Goal: Find specific page/section: Find specific page/section

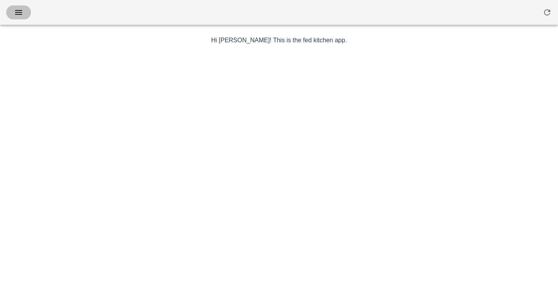
click at [22, 15] on icon "button" at bounding box center [18, 12] width 9 height 9
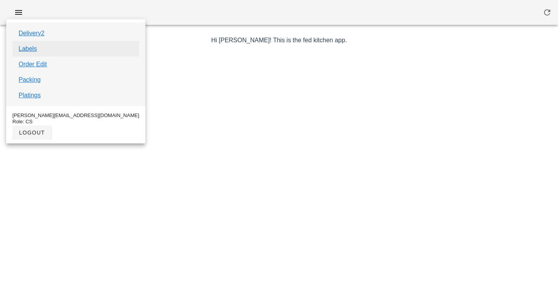
click at [31, 47] on link "Labels" at bounding box center [28, 48] width 18 height 9
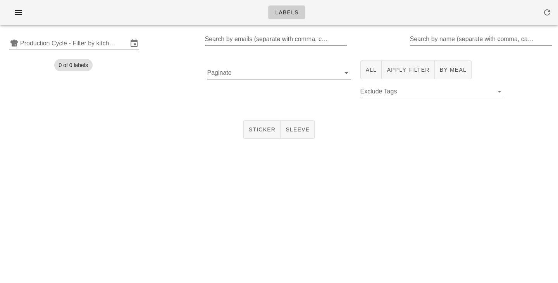
click at [122, 45] on input "Production Cycle - Filter by kitchen production schedules" at bounding box center [74, 43] width 108 height 12
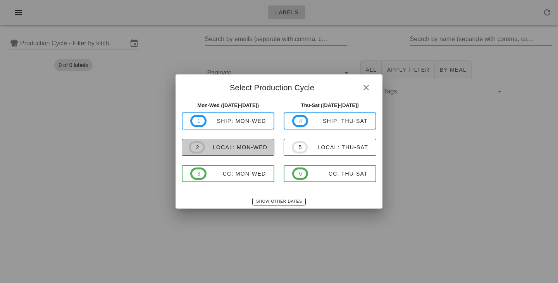
click at [229, 143] on span "2 local: Mon-Wed" at bounding box center [228, 147] width 79 height 12
type input "local: Mon-Wed (Oct 13-Oct 15)"
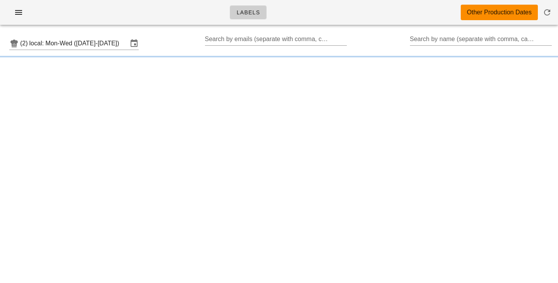
click at [124, 167] on div "Labels Other Production Dates (2) local: Mon-Wed (Oct 13-Oct 15) Search by emai…" at bounding box center [279, 141] width 558 height 283
click at [429, 39] on input "Search by name (separate with comma, can be partial)" at bounding box center [480, 39] width 141 height 12
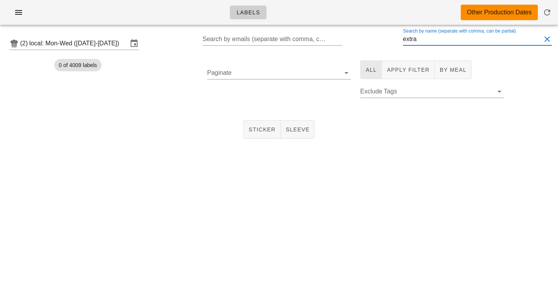
type input "extra"
click at [367, 71] on span "All" at bounding box center [371, 70] width 12 height 6
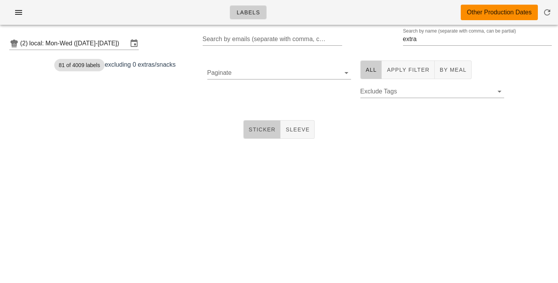
click at [263, 138] on button "Sticker" at bounding box center [262, 129] width 38 height 19
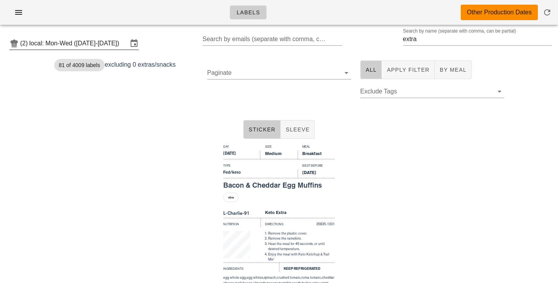
click at [115, 45] on input "local: Mon-Wed (Oct 13-Oct 15)" at bounding box center [78, 43] width 98 height 12
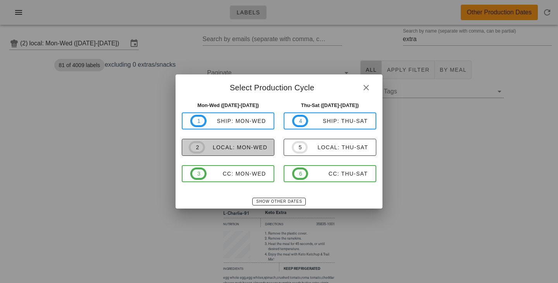
click at [235, 152] on span "2 local: Mon-Wed" at bounding box center [228, 147] width 79 height 12
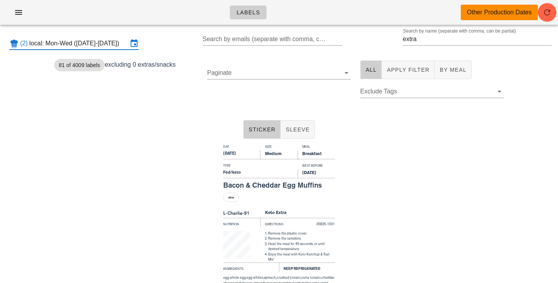
click at [112, 41] on input "local: Mon-Wed (Oct 13-Oct 15)" at bounding box center [78, 43] width 98 height 12
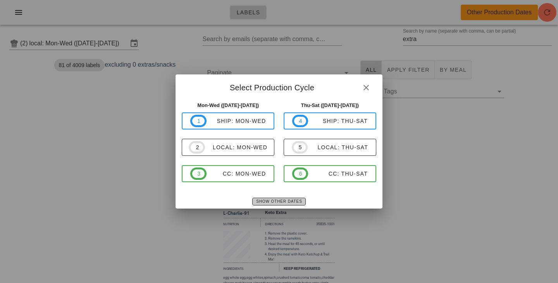
click at [273, 203] on span "Show Other Dates" at bounding box center [279, 201] width 46 height 4
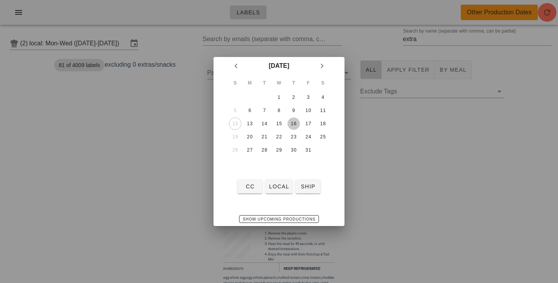
click at [296, 123] on div "16" at bounding box center [293, 123] width 12 height 5
click at [279, 187] on span "local" at bounding box center [278, 186] width 21 height 6
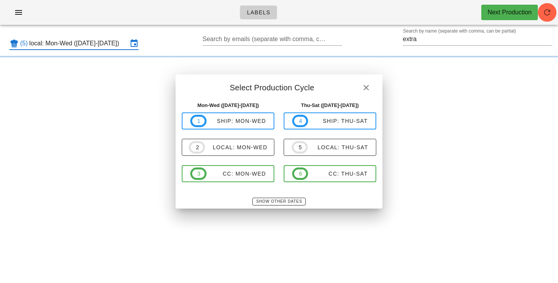
type input "local: Thu-Sat ([DATE]-[DATE])"
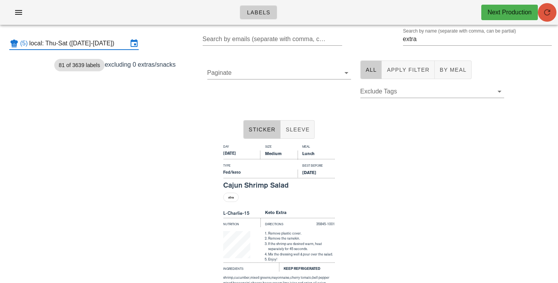
click at [552, 10] on span "button" at bounding box center [547, 12] width 19 height 9
click at [268, 127] on span "Sticker" at bounding box center [262, 129] width 28 height 6
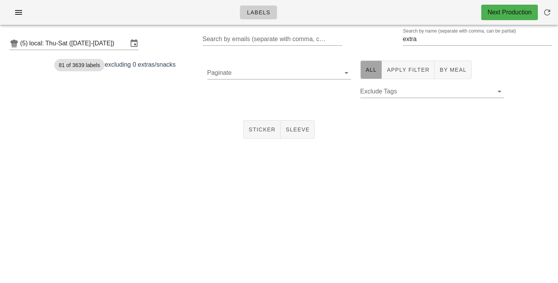
click at [363, 77] on button "All" at bounding box center [371, 69] width 22 height 19
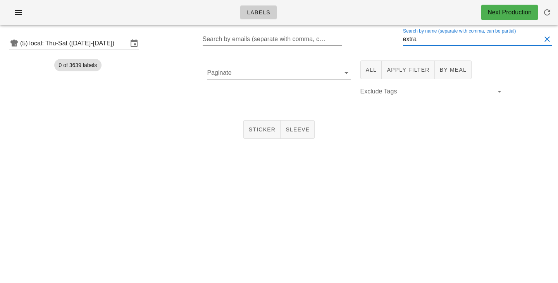
drag, startPoint x: 428, startPoint y: 37, endPoint x: 299, endPoint y: 17, distance: 129.7
click at [403, 33] on input "extra" at bounding box center [472, 39] width 138 height 12
type input "\"
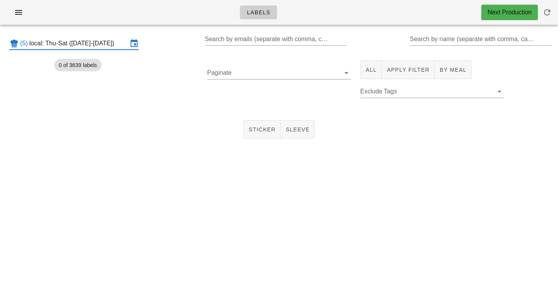
click at [100, 44] on input "local: Thu-Sat ([DATE]-[DATE])" at bounding box center [78, 43] width 98 height 12
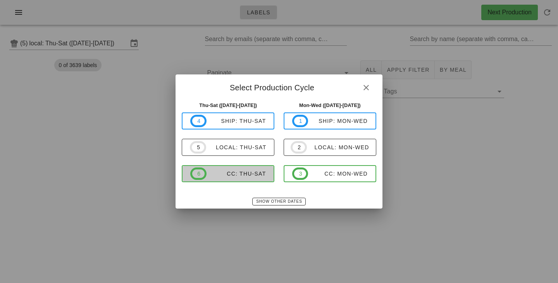
click at [222, 176] on div "CC: Thu-Sat" at bounding box center [236, 173] width 60 height 6
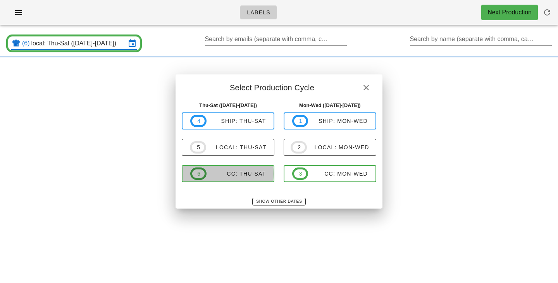
type input "CC: Thu-Sat ([DATE]-[DATE])"
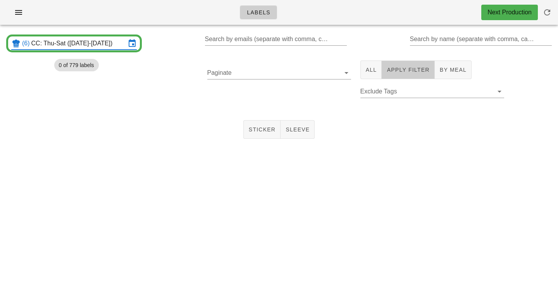
click at [404, 72] on span "Apply Filter" at bounding box center [407, 70] width 43 height 6
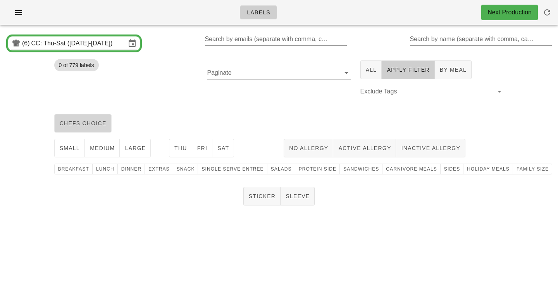
click at [96, 126] on span "chefs choice" at bounding box center [82, 123] width 47 height 6
click at [99, 141] on button "medium" at bounding box center [102, 148] width 35 height 19
click at [182, 151] on span "Thu" at bounding box center [180, 148] width 13 height 6
click at [209, 154] on button "Fri" at bounding box center [202, 148] width 21 height 19
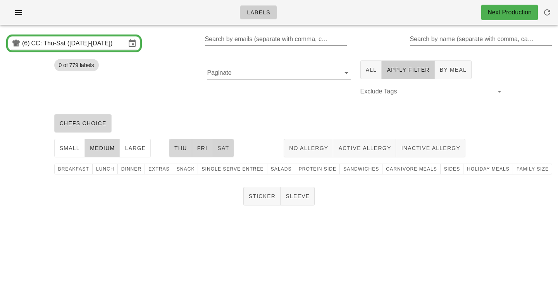
click at [227, 153] on button "Sat" at bounding box center [223, 148] width 22 height 19
click at [516, 168] on span "family size" at bounding box center [532, 168] width 33 height 5
click at [265, 196] on span "Sticker" at bounding box center [262, 196] width 28 height 6
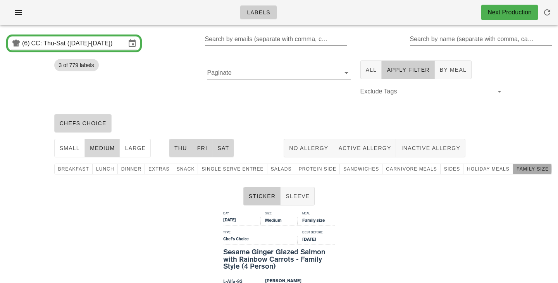
click at [516, 171] on span "family size" at bounding box center [532, 168] width 33 height 5
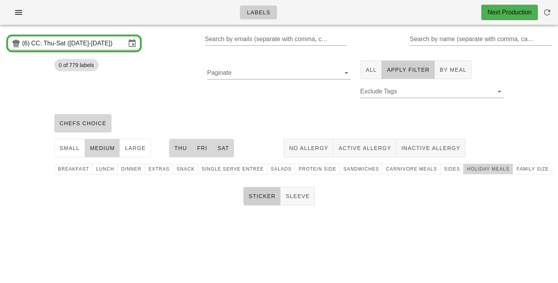
click at [466, 168] on span "holiday meals" at bounding box center [487, 168] width 43 height 5
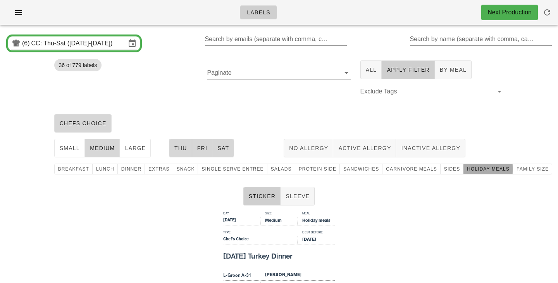
click at [466, 168] on span "holiday meals" at bounding box center [487, 168] width 43 height 5
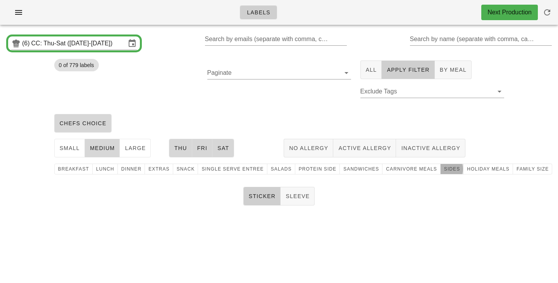
click at [444, 172] on span "Sides" at bounding box center [452, 168] width 16 height 5
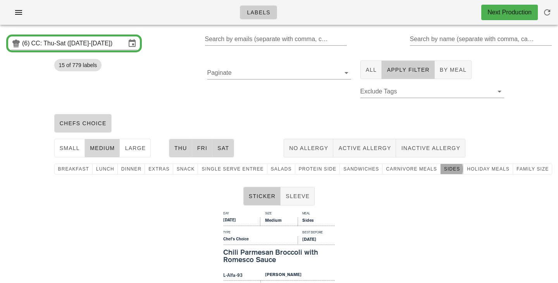
click at [444, 170] on span "Sides" at bounding box center [452, 168] width 16 height 5
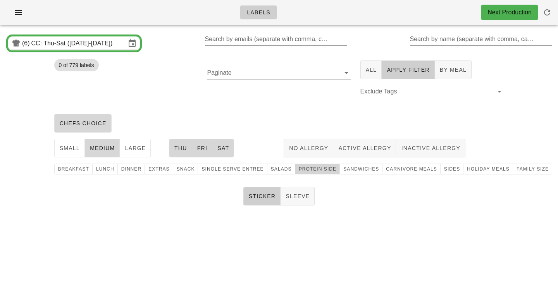
click at [306, 172] on span "protein side" at bounding box center [317, 168] width 38 height 5
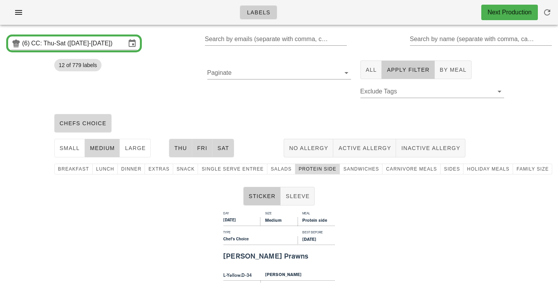
click at [311, 166] on button "protein side" at bounding box center [317, 168] width 45 height 11
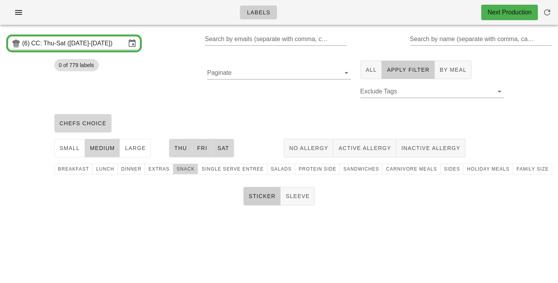
click at [177, 170] on span "snack" at bounding box center [185, 168] width 19 height 5
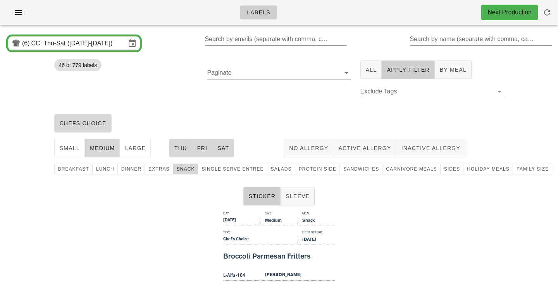
click at [195, 109] on div "46 of 779 labels" at bounding box center [126, 83] width 153 height 55
click at [212, 101] on div "Paginate" at bounding box center [279, 83] width 153 height 55
